Goal: Task Accomplishment & Management: Manage account settings

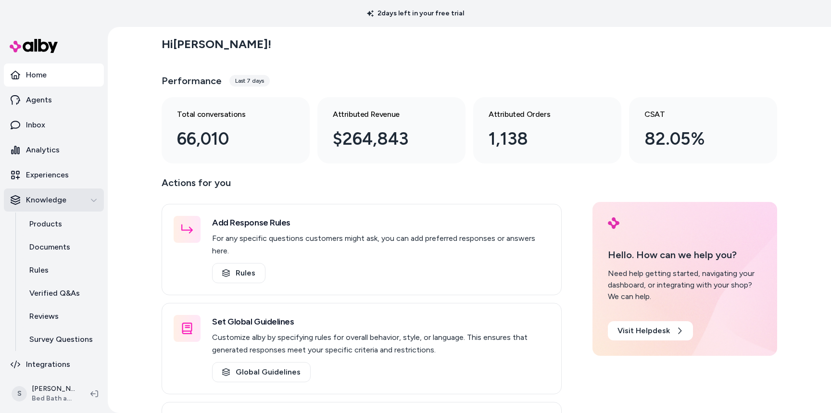
click at [91, 198] on icon "button" at bounding box center [93, 200] width 7 height 7
click at [96, 199] on icon "button" at bounding box center [93, 200] width 7 height 7
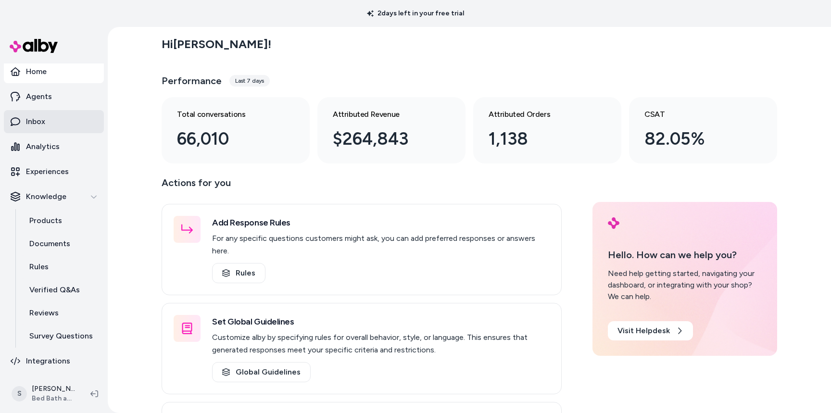
click at [38, 125] on p "Inbox" at bounding box center [35, 122] width 19 height 12
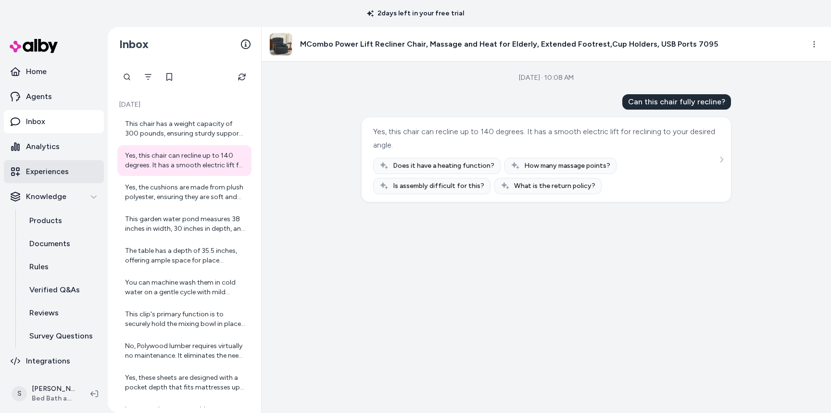
click at [43, 171] on p "Experiences" at bounding box center [47, 172] width 43 height 12
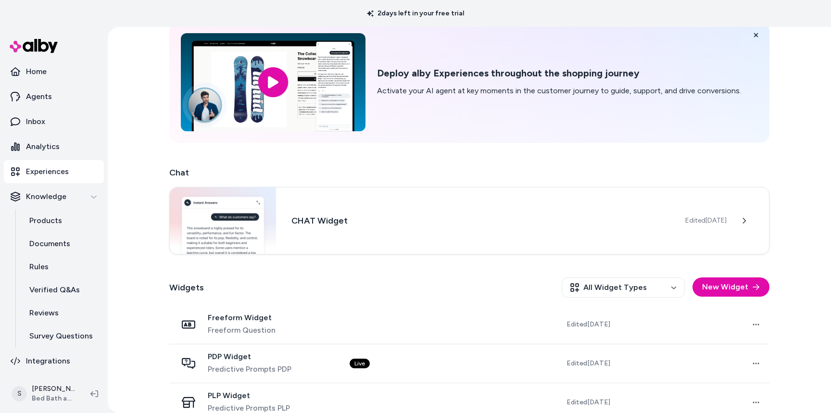
scroll to position [101, 0]
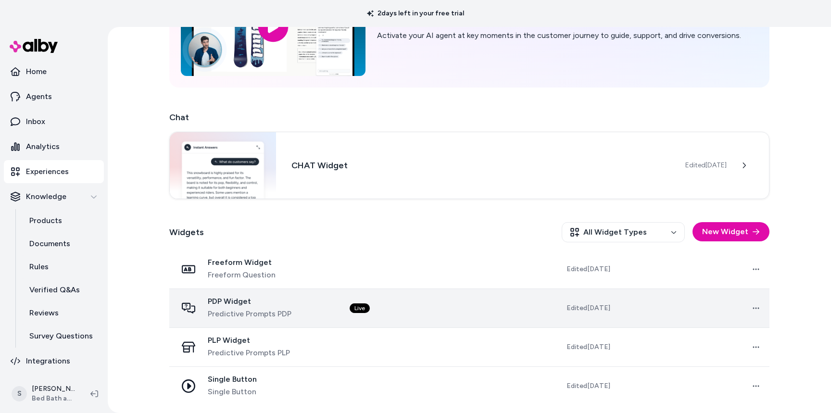
click at [239, 302] on span "PDP Widget" at bounding box center [250, 302] width 84 height 10
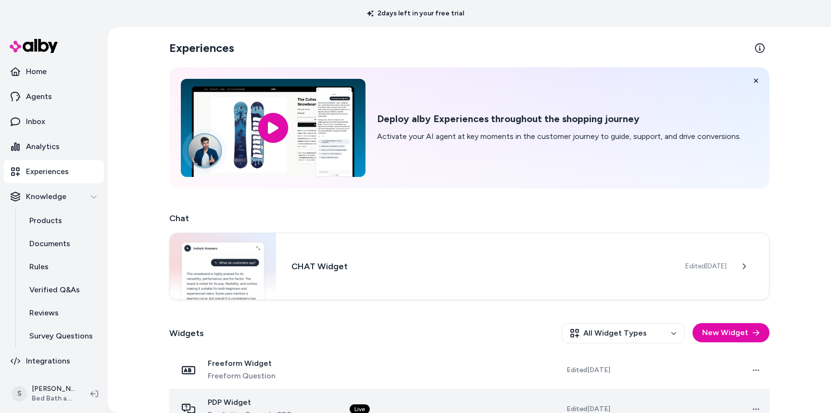
click at [235, 301] on div "Experiences Deploy alby Experiences throughout the shopping journey Activate yo…" at bounding box center [470, 220] width 724 height 386
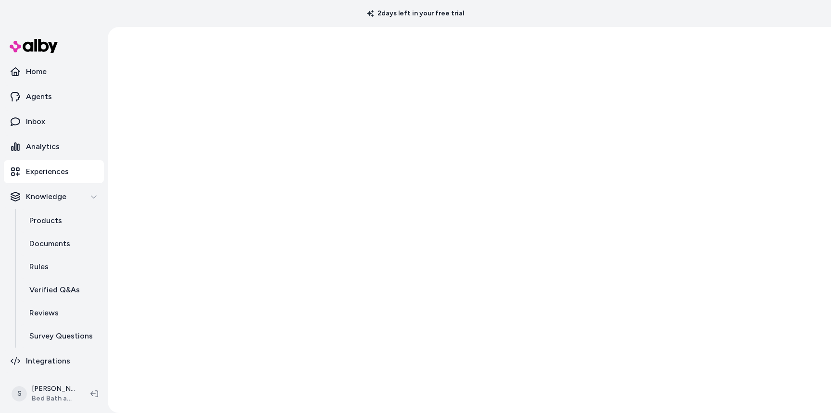
click at [235, 301] on div at bounding box center [470, 220] width 724 height 386
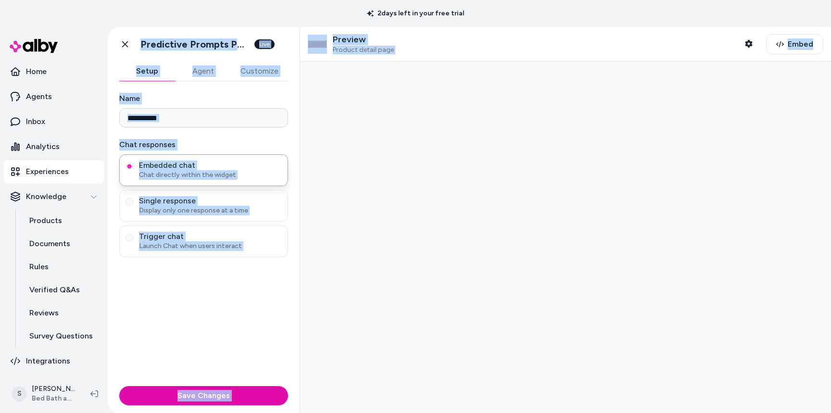
click at [177, 302] on div "**********" at bounding box center [204, 231] width 192 height 301
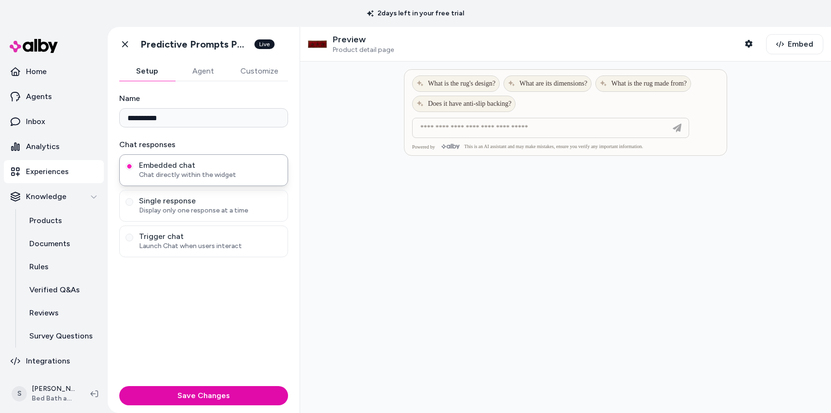
click at [409, 115] on div at bounding box center [566, 94] width 322 height 48
click at [208, 72] on button "Agent" at bounding box center [203, 71] width 56 height 19
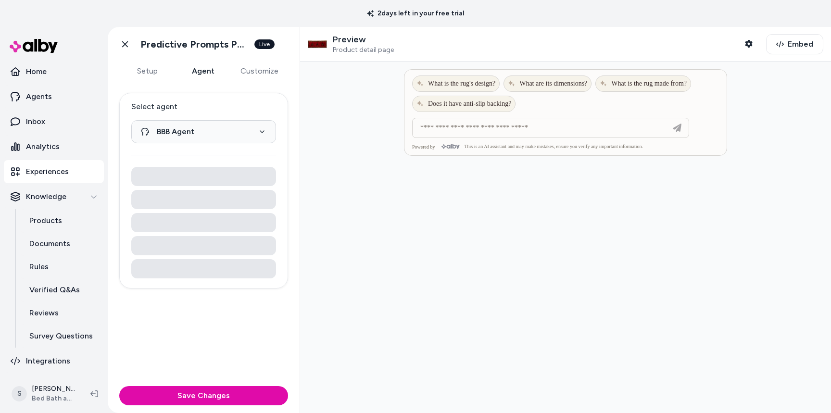
click at [261, 71] on button "Customize" at bounding box center [259, 71] width 57 height 19
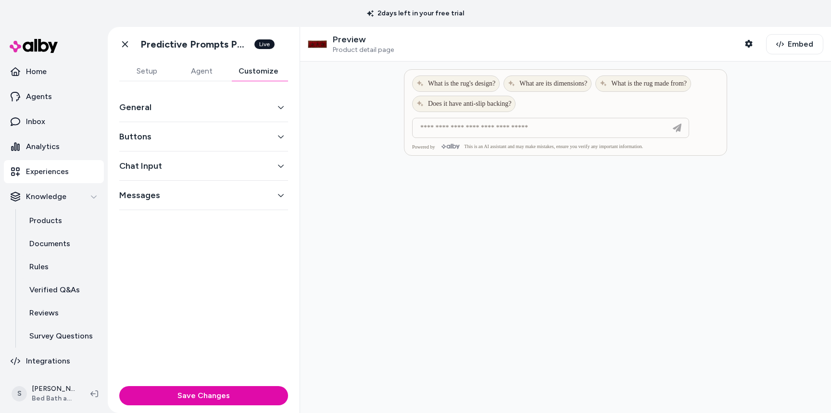
click at [195, 116] on div "General" at bounding box center [203, 107] width 169 height 29
click at [147, 112] on button "General" at bounding box center [203, 107] width 169 height 13
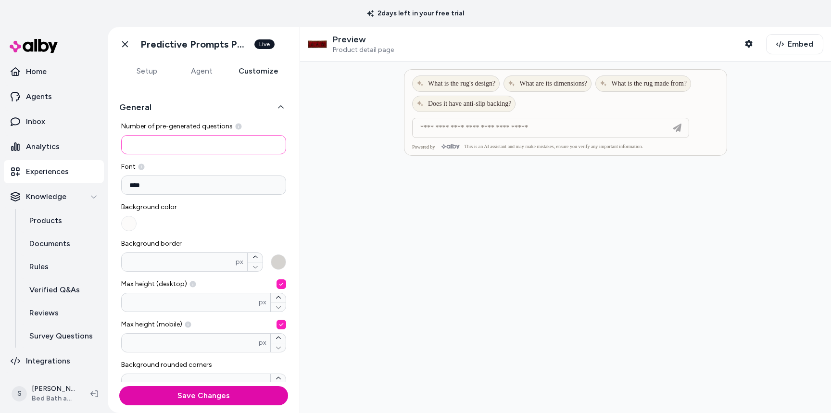
click at [160, 144] on input "*" at bounding box center [203, 144] width 165 height 19
click at [143, 145] on input "*" at bounding box center [203, 144] width 165 height 19
type input "*"
click at [185, 396] on button "Save Changes" at bounding box center [203, 395] width 169 height 19
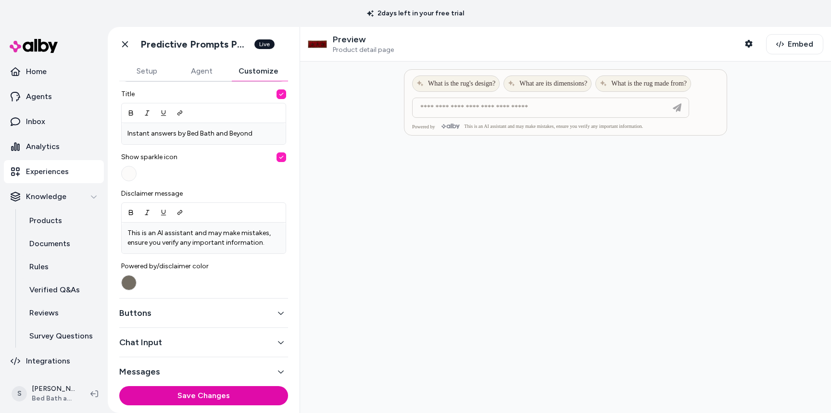
scroll to position [316, 0]
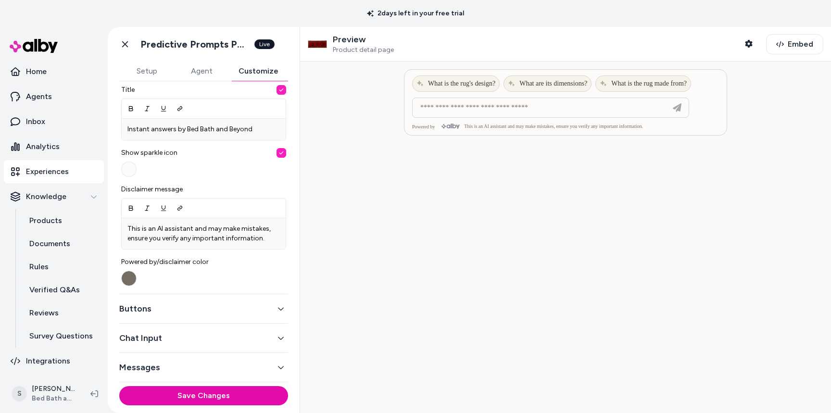
click at [209, 306] on button "Buttons" at bounding box center [203, 308] width 169 height 13
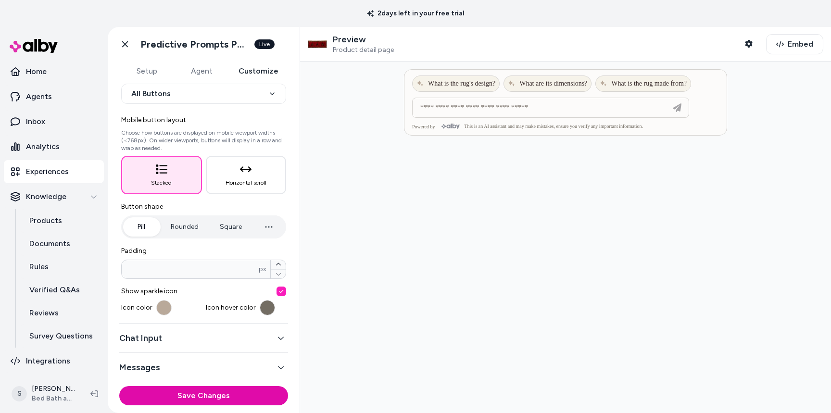
scroll to position [0, 0]
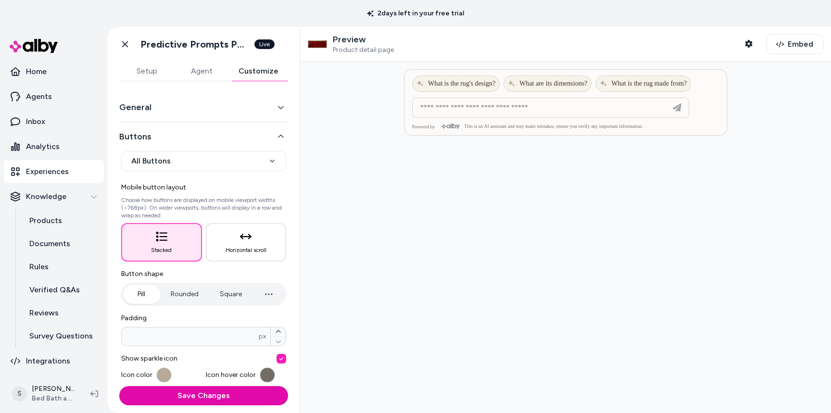
click at [185, 109] on button "General" at bounding box center [203, 107] width 169 height 13
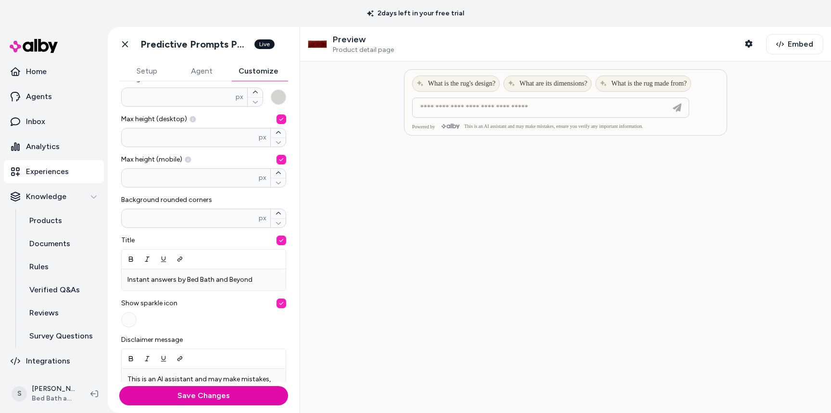
scroll to position [171, 0]
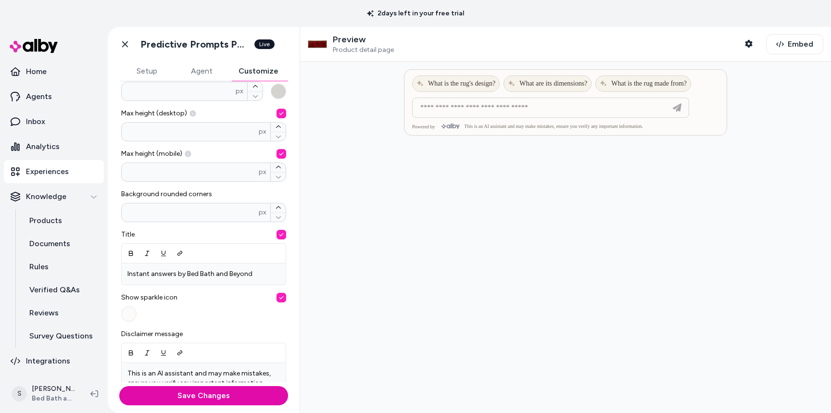
click at [282, 296] on button "button" at bounding box center [282, 298] width 10 height 10
click at [203, 395] on button "Save Changes" at bounding box center [203, 395] width 169 height 19
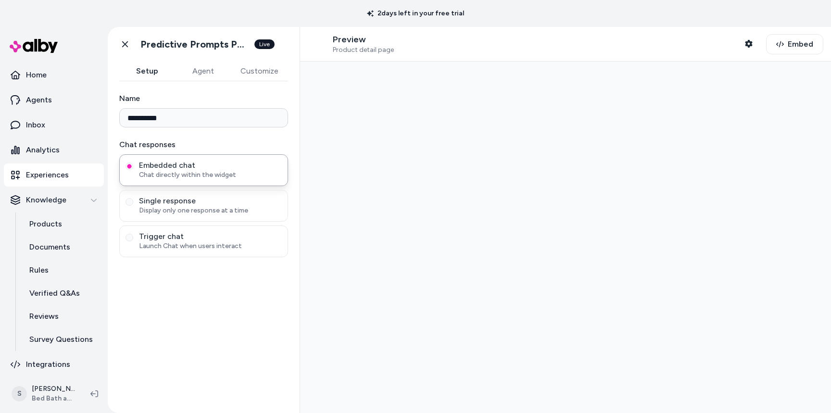
type input "**********"
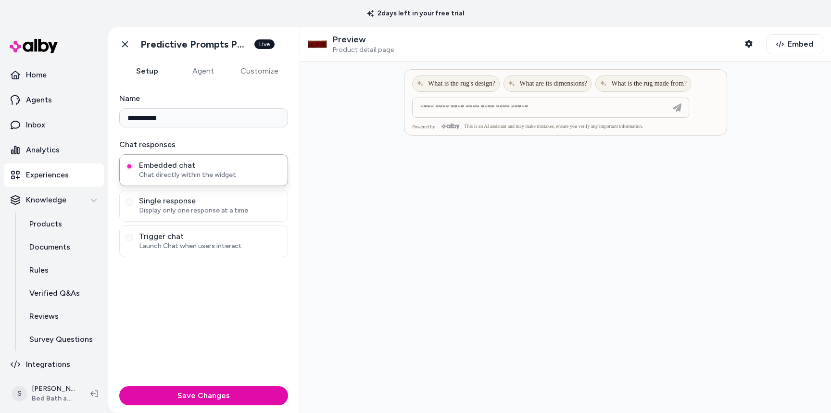
click at [253, 62] on button "Customize" at bounding box center [259, 71] width 57 height 19
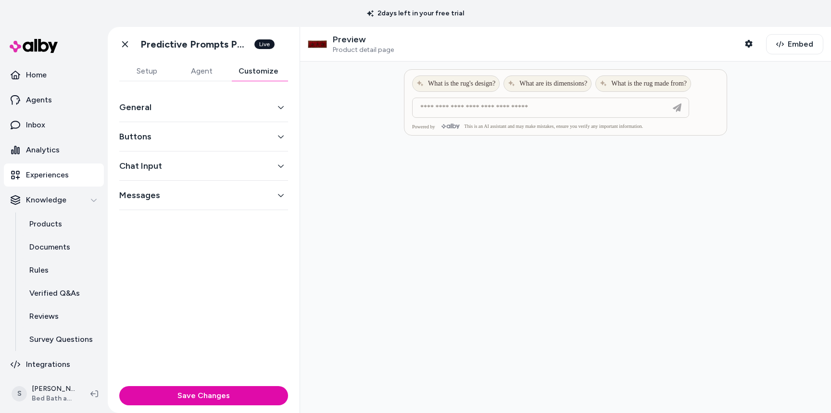
click at [179, 105] on button "General" at bounding box center [203, 107] width 169 height 13
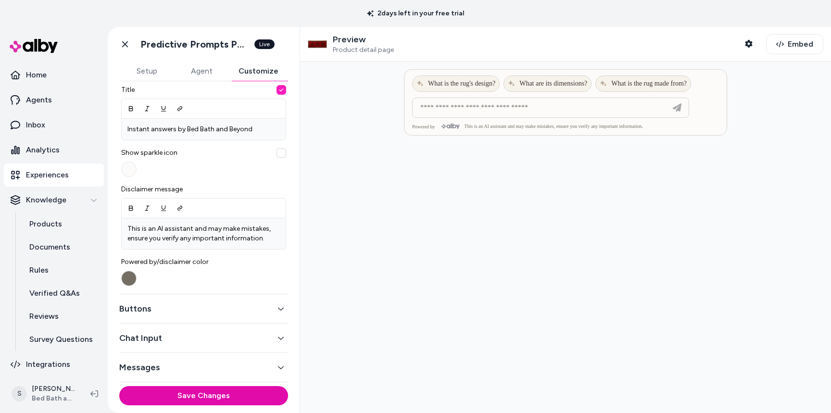
scroll to position [312, 0]
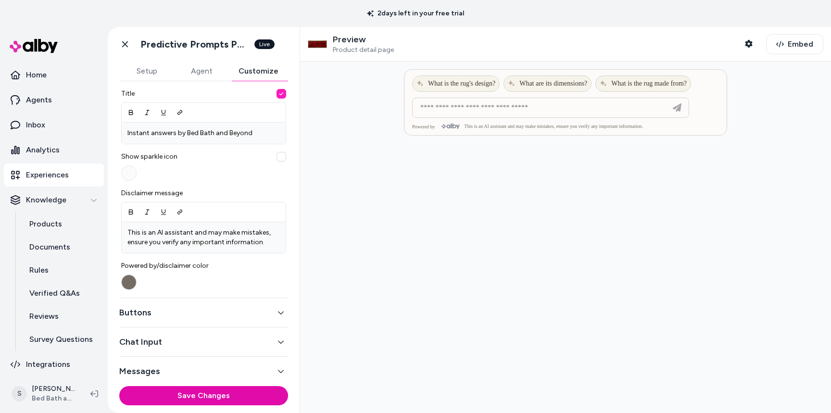
click at [190, 317] on button "Buttons" at bounding box center [203, 312] width 169 height 13
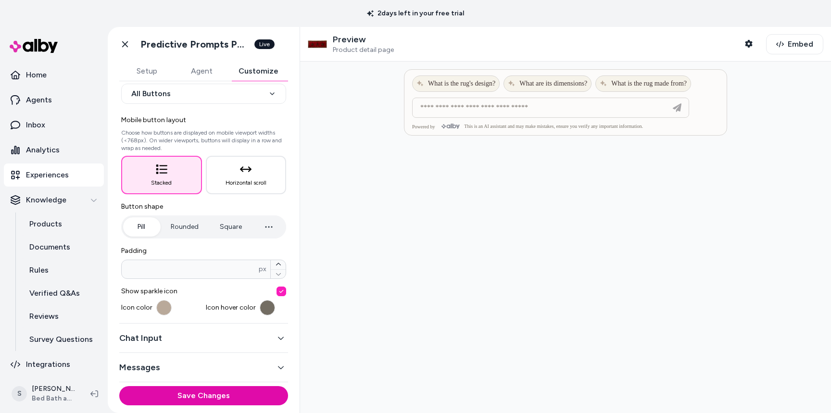
scroll to position [67, 0]
click at [283, 290] on button "button" at bounding box center [282, 292] width 10 height 10
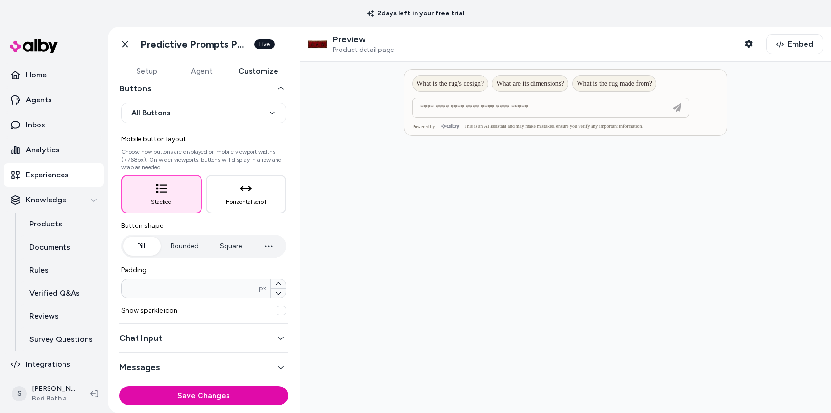
scroll to position [0, 0]
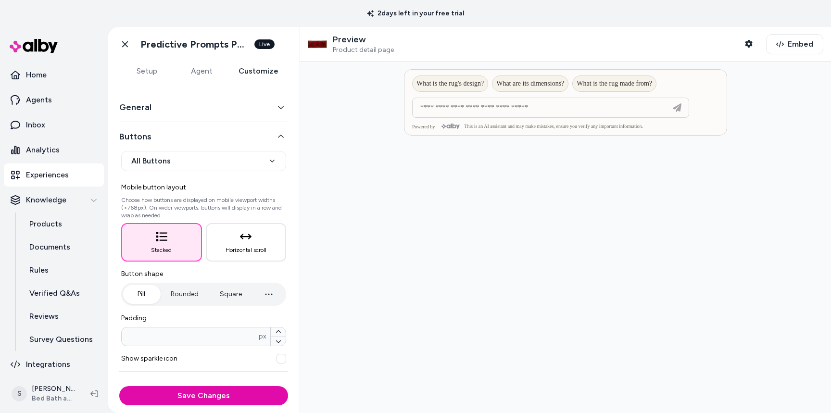
click at [283, 105] on icon "button" at bounding box center [281, 107] width 7 height 7
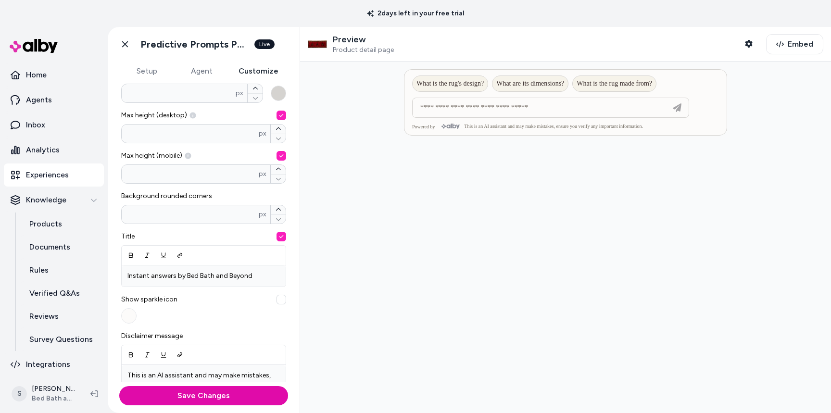
scroll to position [175, 0]
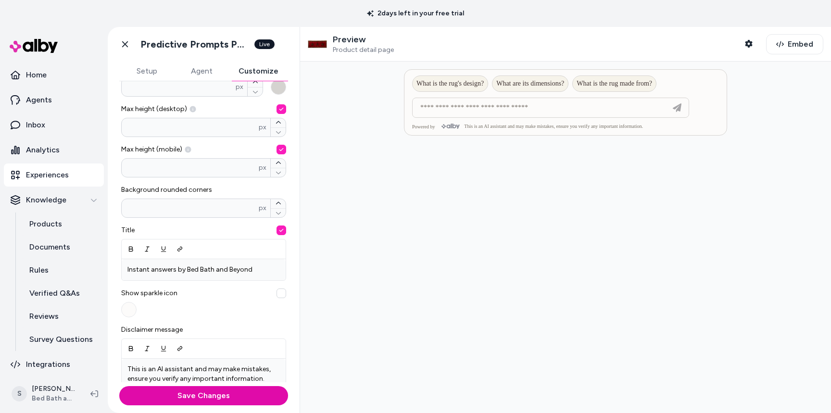
click at [281, 293] on button "button" at bounding box center [282, 294] width 10 height 10
click at [201, 399] on button "Save Changes" at bounding box center [203, 395] width 169 height 19
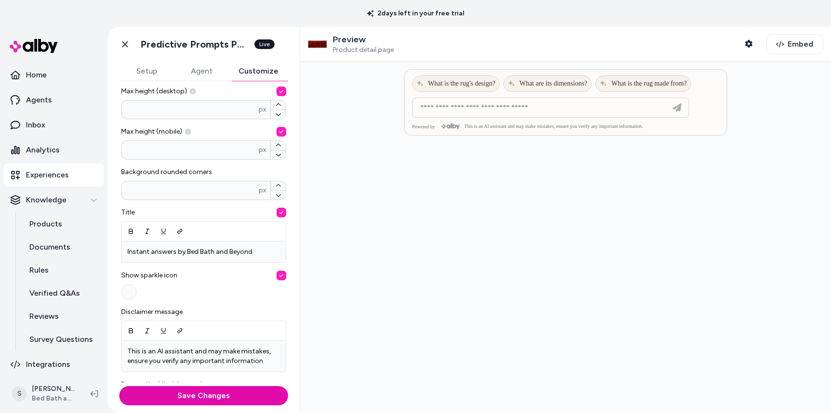
scroll to position [209, 0]
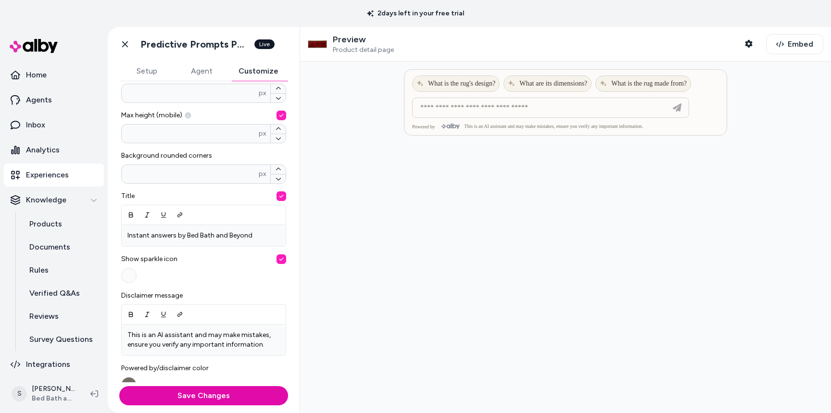
click at [282, 261] on button "button" at bounding box center [282, 259] width 10 height 10
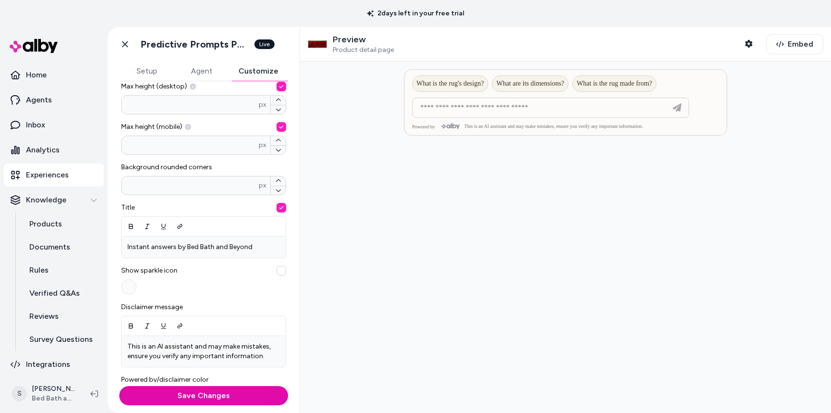
scroll to position [199, 0]
click at [193, 394] on button "Save Changes" at bounding box center [203, 395] width 169 height 19
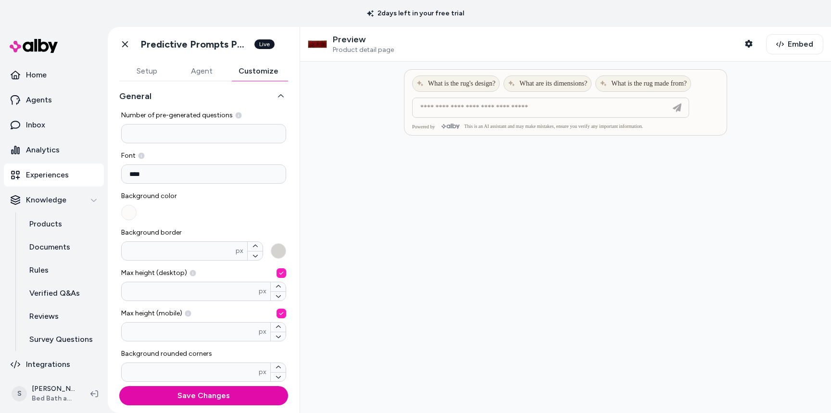
scroll to position [0, 0]
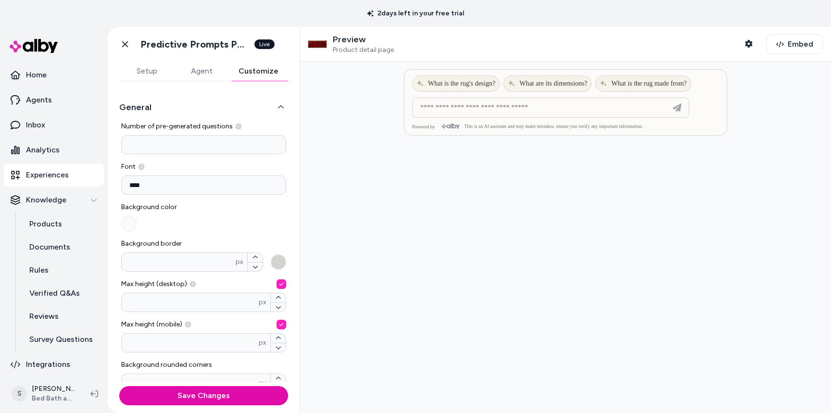
click at [284, 102] on button "General" at bounding box center [203, 107] width 169 height 13
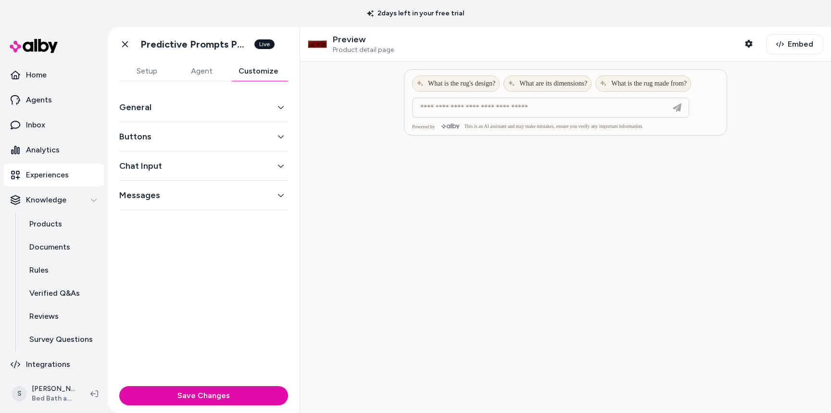
click at [281, 135] on icon "button" at bounding box center [281, 136] width 7 height 7
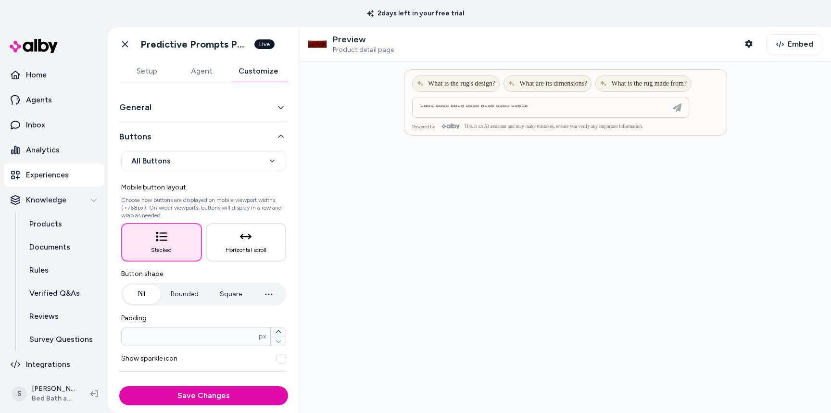
click at [276, 110] on button "General" at bounding box center [203, 107] width 169 height 13
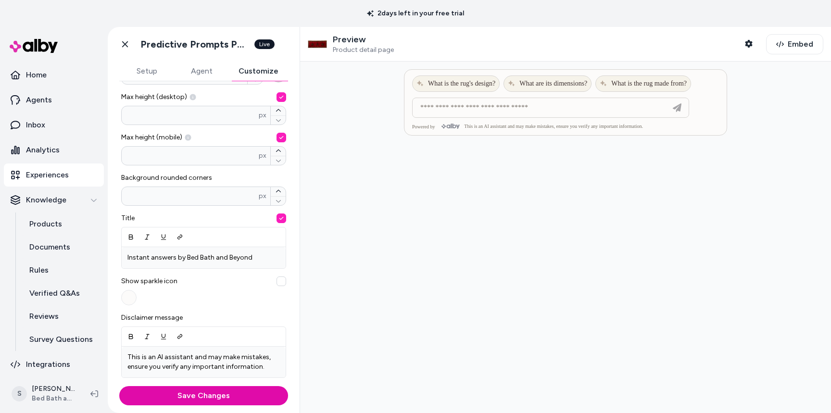
scroll to position [184, 0]
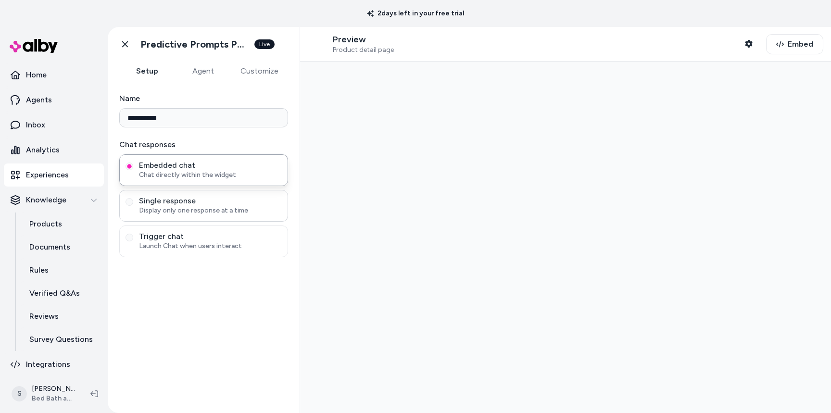
type input "**********"
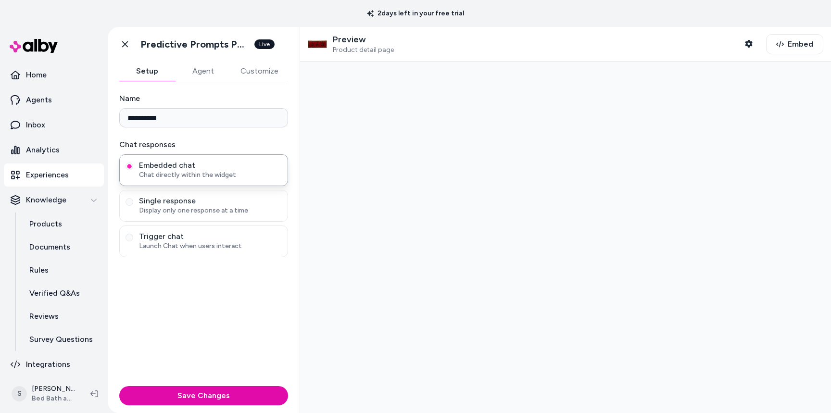
click at [251, 72] on button "Customize" at bounding box center [259, 71] width 57 height 19
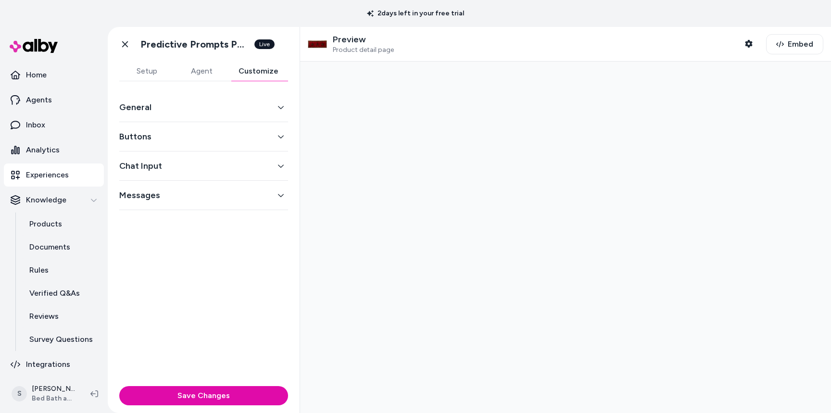
click at [262, 110] on button "General" at bounding box center [203, 107] width 169 height 13
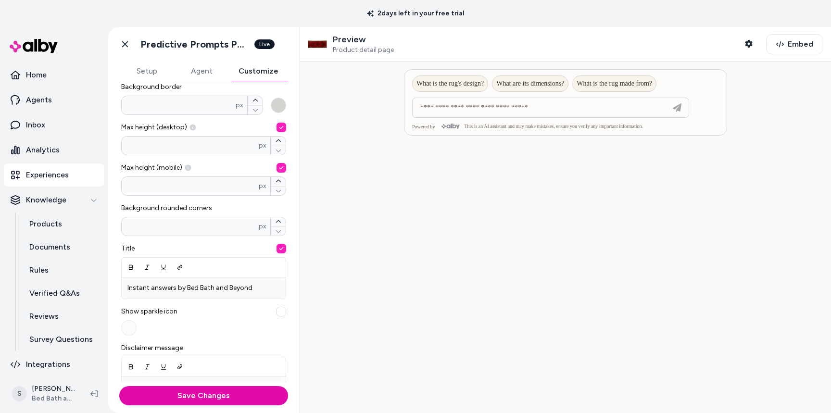
scroll to position [166, 0]
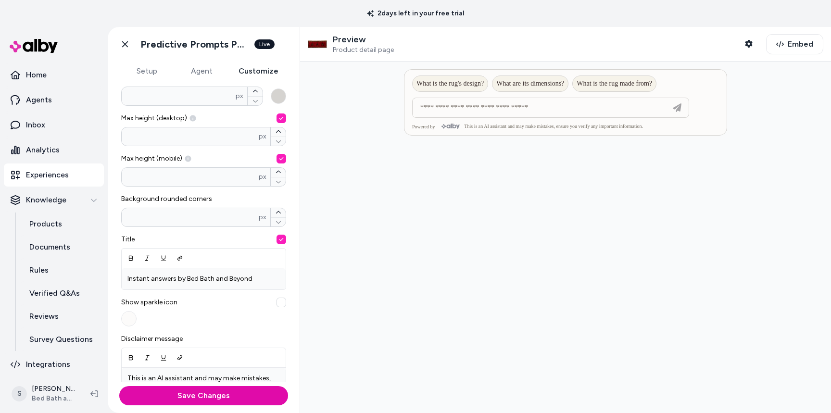
click at [282, 300] on button "button" at bounding box center [282, 303] width 10 height 10
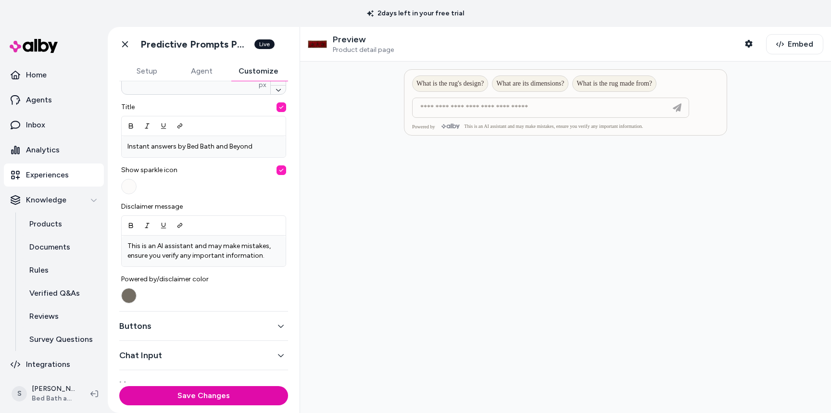
scroll to position [316, 0]
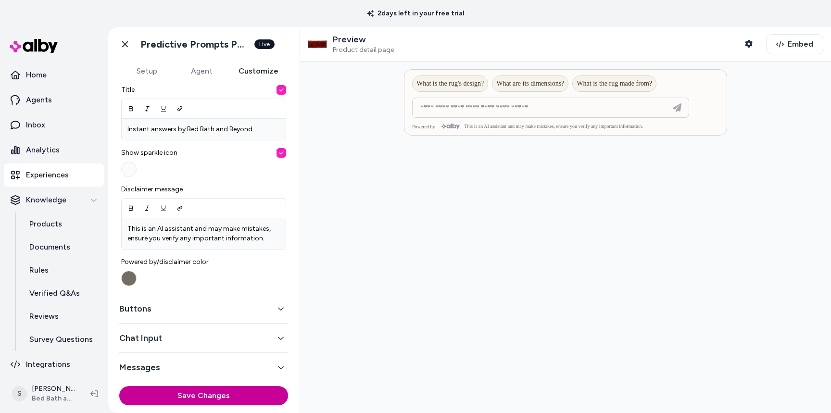
click at [186, 393] on button "Save Changes" at bounding box center [203, 395] width 169 height 19
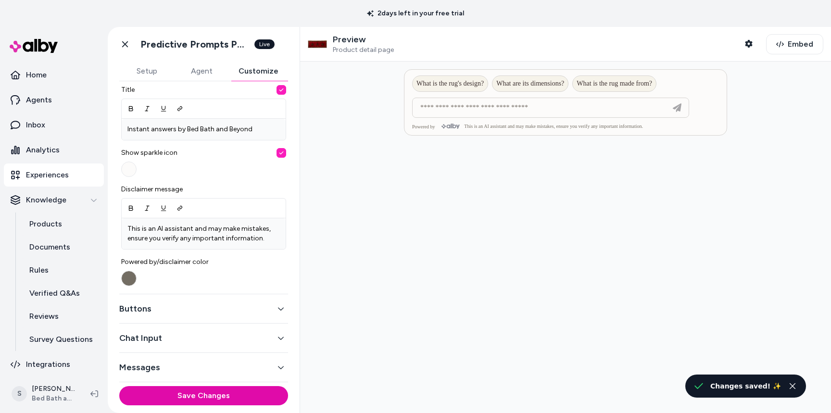
click at [280, 310] on icon "button" at bounding box center [281, 309] width 6 height 3
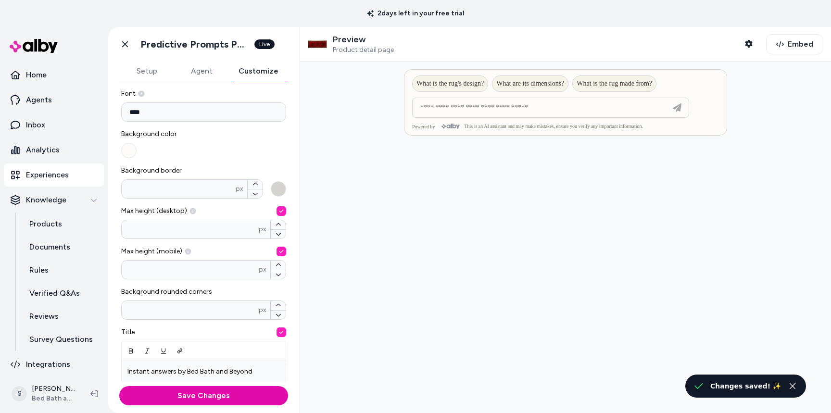
scroll to position [48, 0]
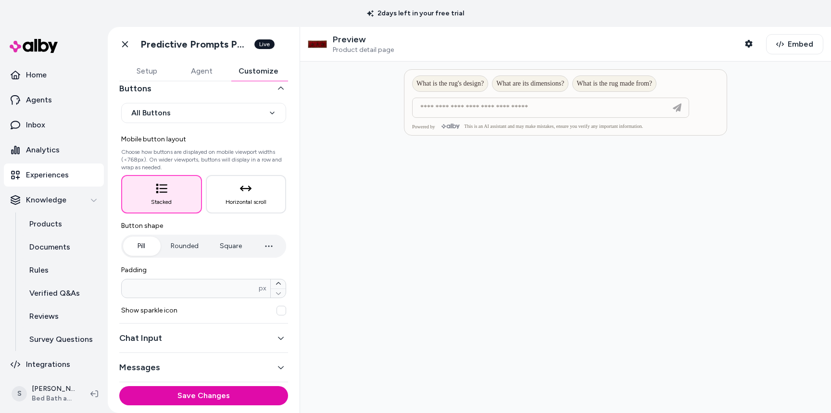
click at [363, 220] on div at bounding box center [565, 238] width 531 height 352
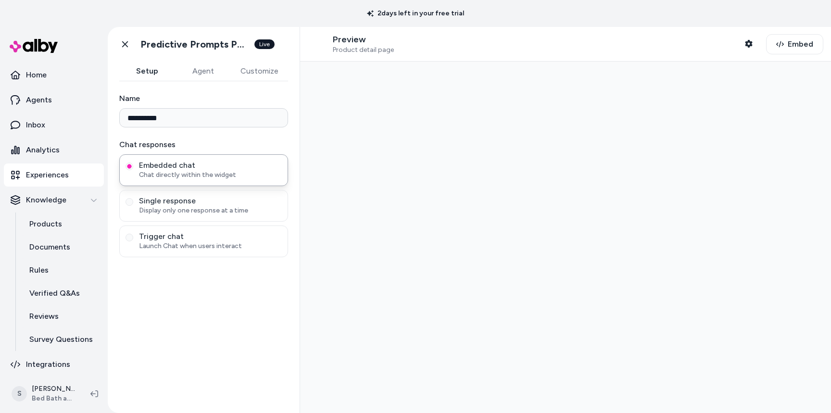
type input "**********"
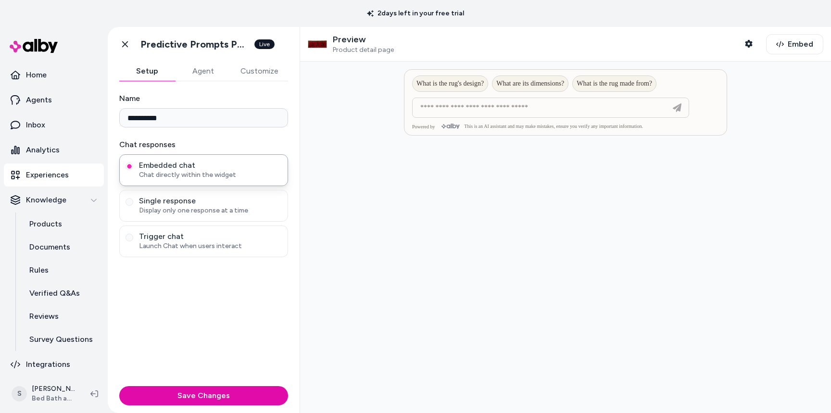
click at [326, 125] on div at bounding box center [565, 238] width 531 height 352
